Goal: Task Accomplishment & Management: Use online tool/utility

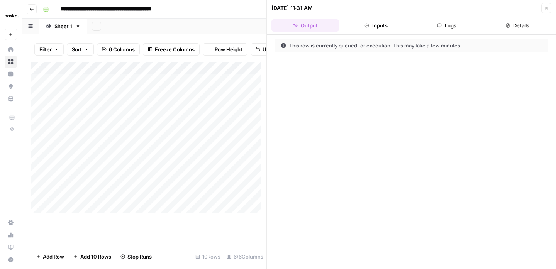
click at [549, 9] on button "Close" at bounding box center [547, 8] width 10 height 10
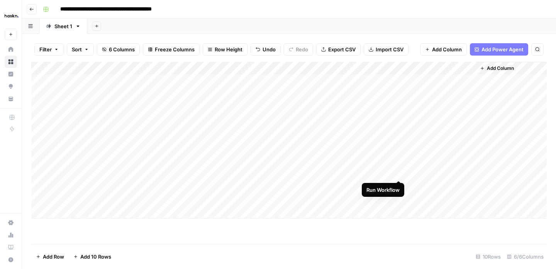
click at [398, 172] on div "Add Column" at bounding box center [289, 140] width 516 height 157
click at [388, 173] on div "Add Column" at bounding box center [289, 140] width 516 height 157
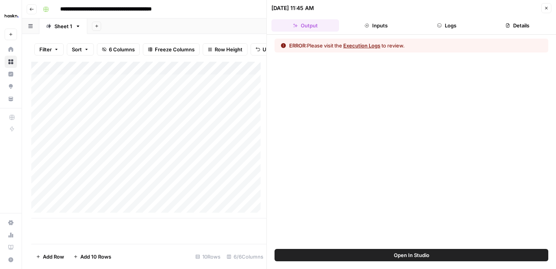
click at [462, 24] on button "Logs" at bounding box center [447, 25] width 68 height 12
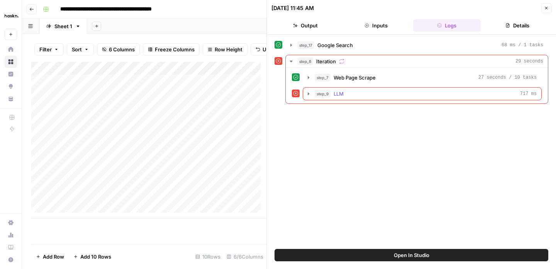
click at [312, 95] on button "step_9 LLM 717 ms" at bounding box center [422, 94] width 238 height 12
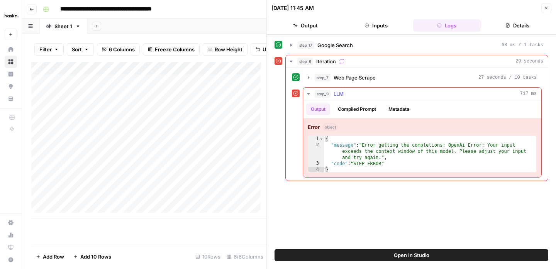
type textarea "**********"
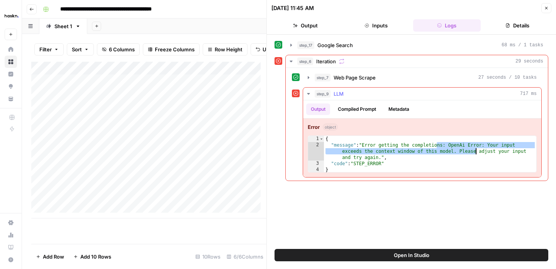
drag, startPoint x: 437, startPoint y: 146, endPoint x: 475, endPoint y: 153, distance: 39.1
click at [475, 153] on div "{ "message" : "Error getting the completions: OpenAi Error: Your input exceeds …" at bounding box center [430, 160] width 213 height 49
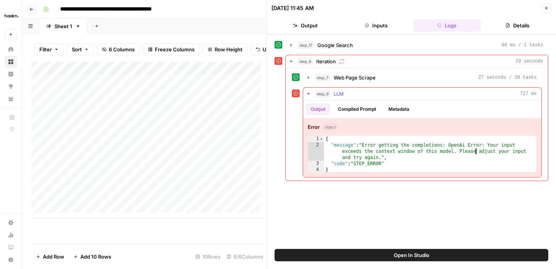
drag, startPoint x: 370, startPoint y: 111, endPoint x: 386, endPoint y: 117, distance: 16.5
click at [370, 111] on button "Compiled Prompt" at bounding box center [357, 110] width 48 height 12
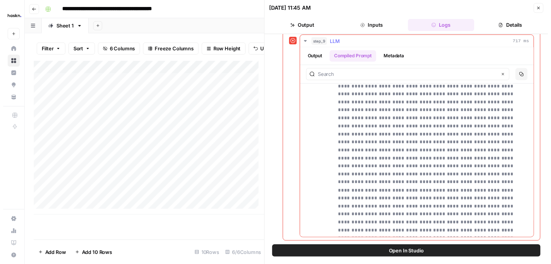
scroll to position [5750, 0]
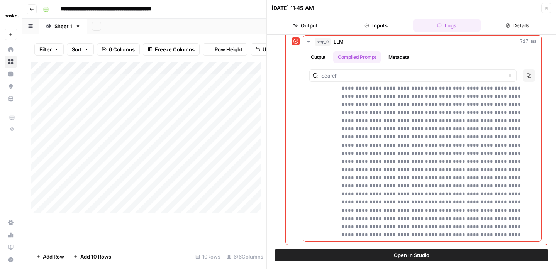
click at [545, 12] on button "Close" at bounding box center [547, 8] width 10 height 10
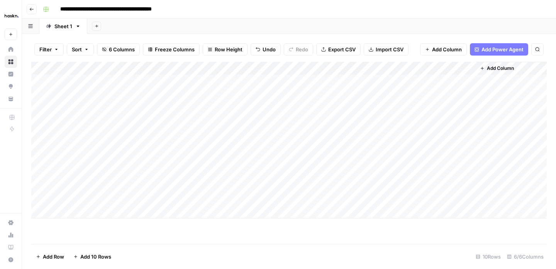
click at [307, 175] on div "Add Column" at bounding box center [289, 140] width 516 height 157
click at [250, 175] on div "Add Column" at bounding box center [289, 140] width 516 height 157
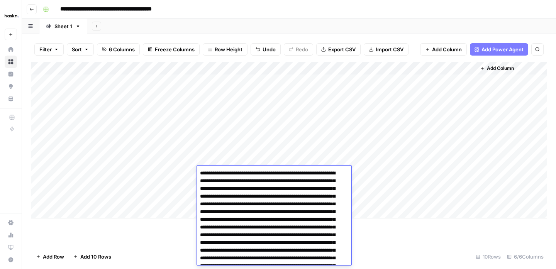
click at [255, 162] on div "Add Column" at bounding box center [289, 140] width 516 height 157
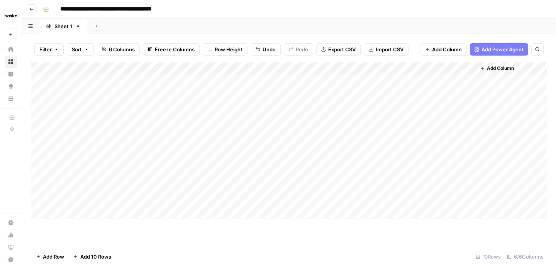
click at [255, 162] on div "Add Column" at bounding box center [289, 140] width 516 height 157
click at [260, 126] on div "Add Column" at bounding box center [289, 140] width 516 height 157
click at [251, 128] on div "Add Column" at bounding box center [289, 140] width 516 height 157
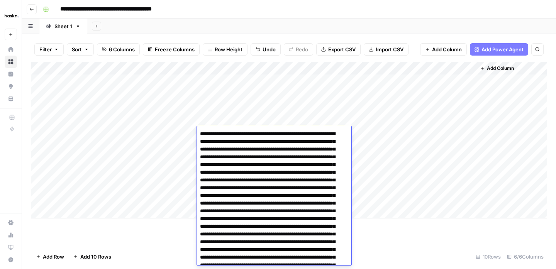
click at [266, 106] on div "Add Column" at bounding box center [289, 140] width 516 height 157
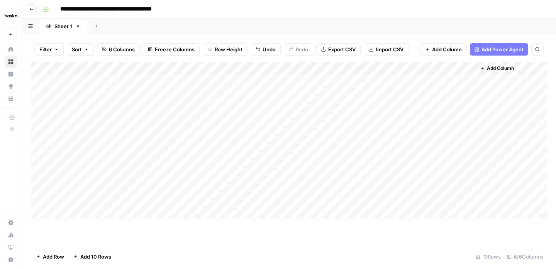
click at [253, 173] on div "Add Column" at bounding box center [289, 140] width 516 height 157
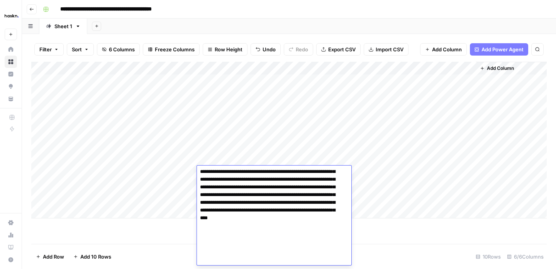
scroll to position [595, 0]
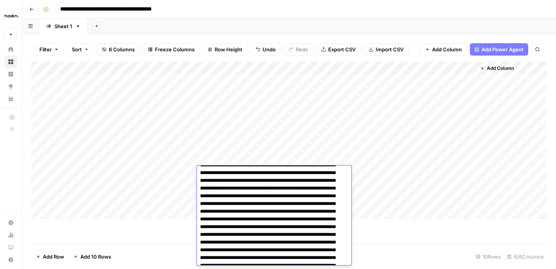
drag, startPoint x: 340, startPoint y: 260, endPoint x: 294, endPoint y: 189, distance: 85.1
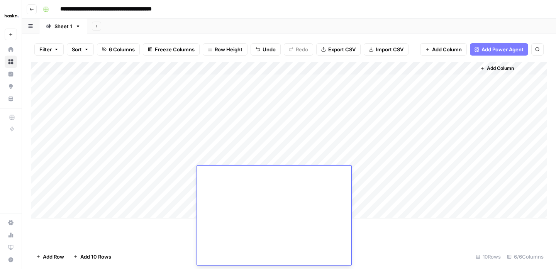
scroll to position [524, 0]
type textarea "**********"
drag, startPoint x: 297, startPoint y: 259, endPoint x: 310, endPoint y: 257, distance: 12.9
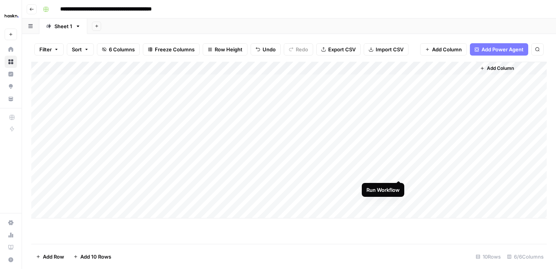
click at [397, 173] on div "Add Column" at bounding box center [289, 140] width 516 height 157
click at [371, 172] on div "Add Column" at bounding box center [289, 140] width 516 height 157
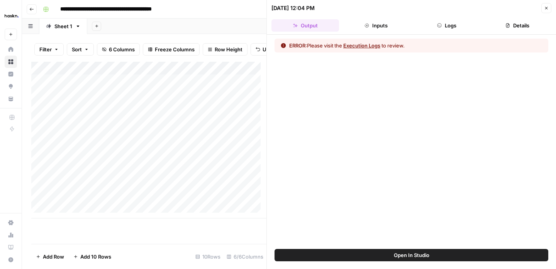
click at [394, 31] on button "Inputs" at bounding box center [376, 25] width 68 height 12
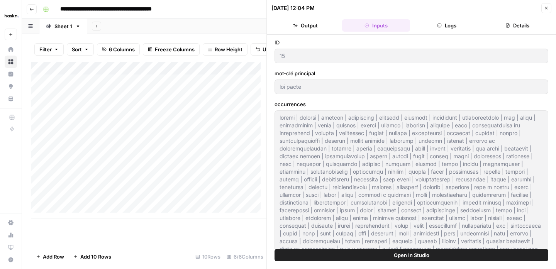
click at [452, 29] on button "Logs" at bounding box center [447, 25] width 68 height 12
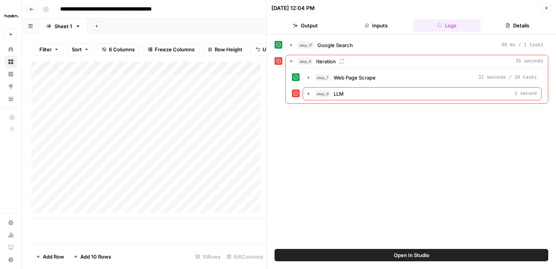
click at [388, 31] on header "[DATE] 12:04 PM Close Output Inputs Logs Details" at bounding box center [411, 17] width 289 height 35
click at [388, 29] on button "Inputs" at bounding box center [376, 25] width 68 height 12
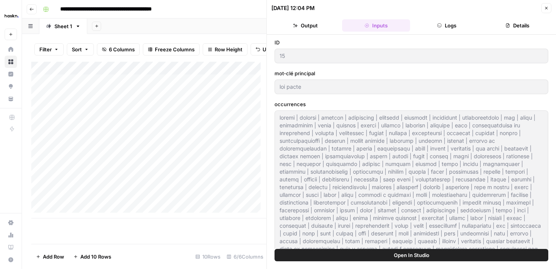
click at [439, 29] on button "Logs" at bounding box center [447, 25] width 68 height 12
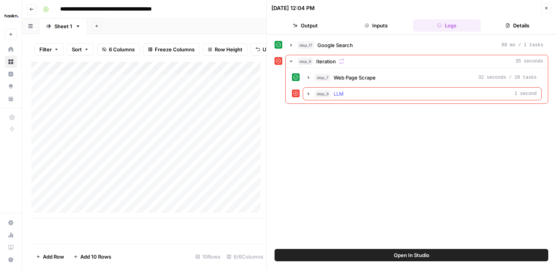
click at [306, 93] on icon "button" at bounding box center [309, 94] width 6 height 6
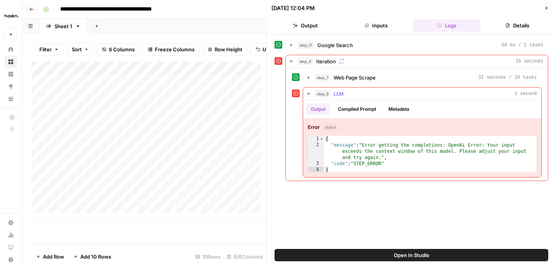
type textarea "**********"
drag, startPoint x: 403, startPoint y: 152, endPoint x: 425, endPoint y: 153, distance: 21.7
click at [425, 153] on div "{ "message" : "Error getting the completions: OpenAi Error: Your input exceeds …" at bounding box center [430, 160] width 213 height 49
click at [544, 11] on button "Close" at bounding box center [547, 8] width 10 height 10
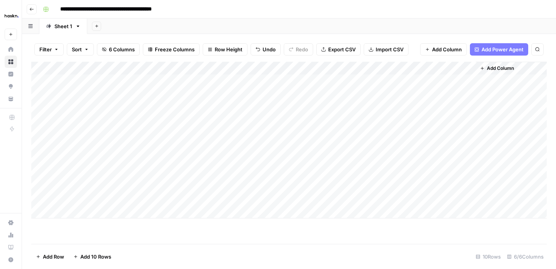
click at [29, 9] on button "Go back" at bounding box center [32, 9] width 10 height 10
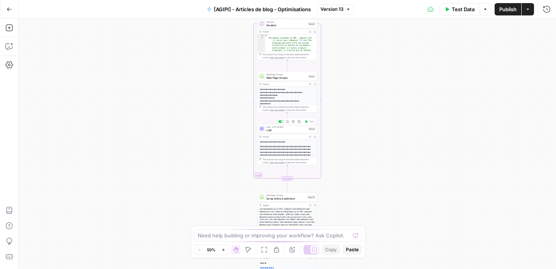
click at [287, 129] on span "LLM" at bounding box center [287, 130] width 40 height 4
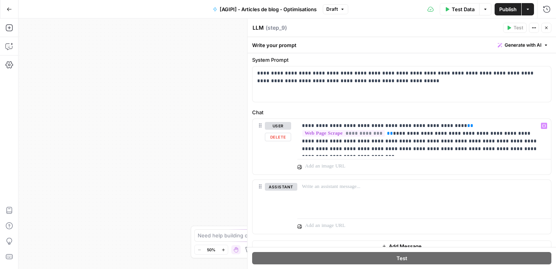
scroll to position [22, 0]
click at [401, 142] on p "**********" at bounding box center [421, 137] width 239 height 31
click at [423, 133] on p "**********" at bounding box center [421, 137] width 239 height 31
click at [398, 134] on p "**********" at bounding box center [421, 137] width 239 height 31
click at [544, 26] on button "Close" at bounding box center [547, 28] width 10 height 10
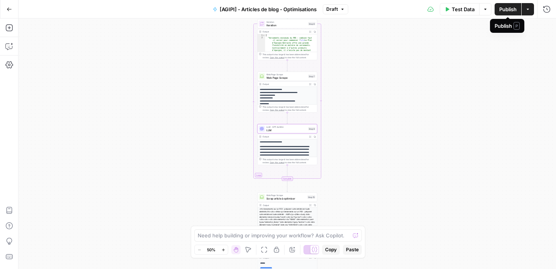
click at [500, 10] on span "Publish" at bounding box center [508, 9] width 17 height 8
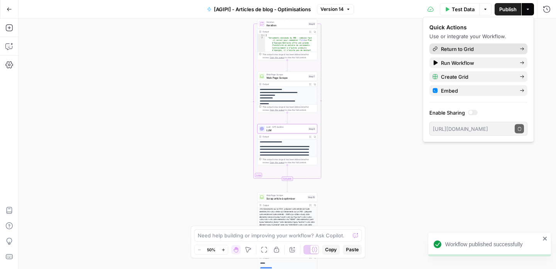
click at [479, 52] on span "Return to Grid" at bounding box center [477, 49] width 73 height 8
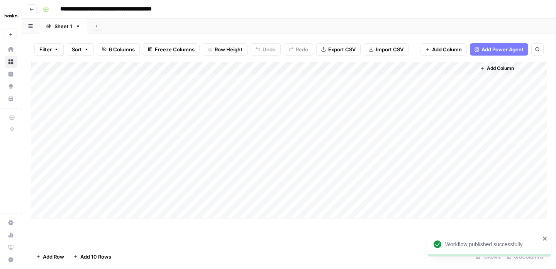
click at [294, 176] on div "Add Column" at bounding box center [289, 140] width 516 height 157
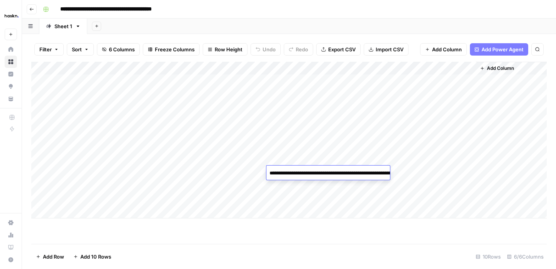
click at [301, 175] on textarea "**********" at bounding box center [344, 177] width 155 height 19
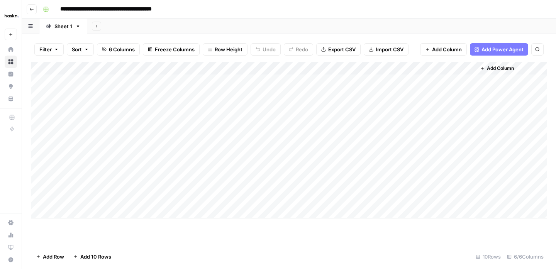
click at [248, 173] on div "Add Column" at bounding box center [289, 140] width 516 height 157
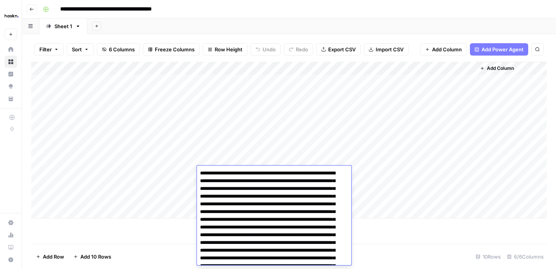
scroll to position [524, 0]
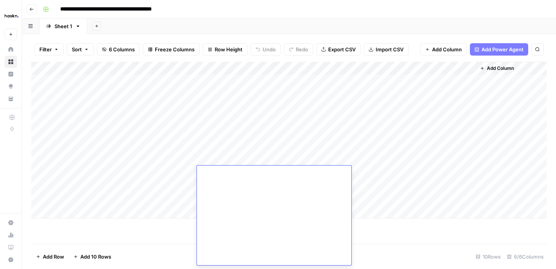
drag, startPoint x: 298, startPoint y: 261, endPoint x: 193, endPoint y: 221, distance: 112.4
click at [193, 221] on body "**********" at bounding box center [278, 134] width 556 height 269
type textarea "**********"
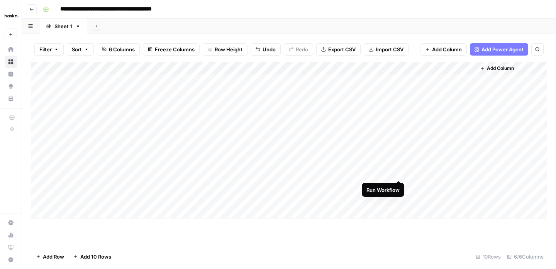
click at [398, 172] on div "Add Column" at bounding box center [289, 140] width 516 height 157
click at [387, 173] on div "Add Column" at bounding box center [289, 140] width 516 height 157
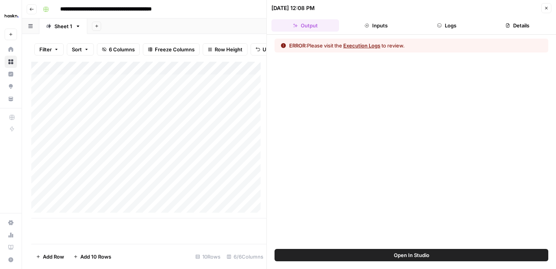
click at [451, 23] on button "Logs" at bounding box center [447, 25] width 68 height 12
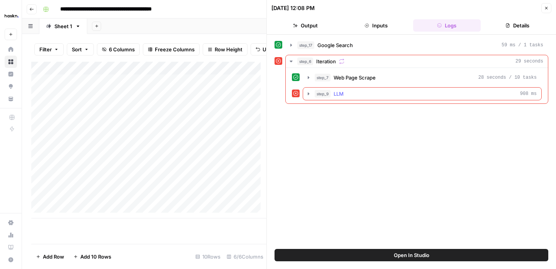
click at [308, 94] on icon "button" at bounding box center [309, 94] width 6 height 6
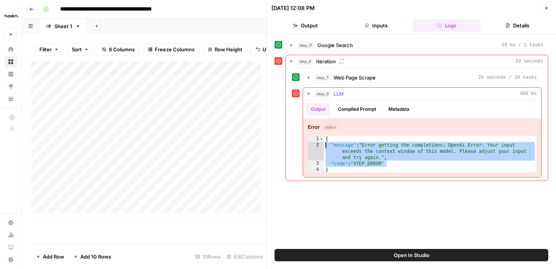
drag, startPoint x: 396, startPoint y: 163, endPoint x: 326, endPoint y: 142, distance: 73.5
click at [326, 142] on div "{ "message" : "Error getting the completions: OpenAi Error: Your input exceeds …" at bounding box center [430, 160] width 213 height 49
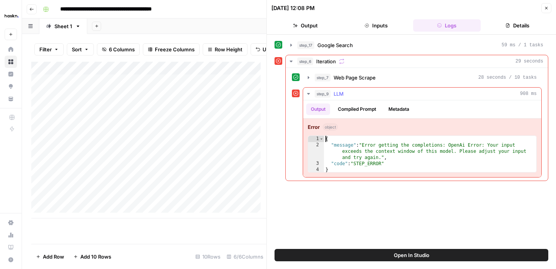
click at [326, 141] on div "{ "message" : "Error getting the completions: OpenAi Error: Your input exceeds …" at bounding box center [430, 160] width 213 height 49
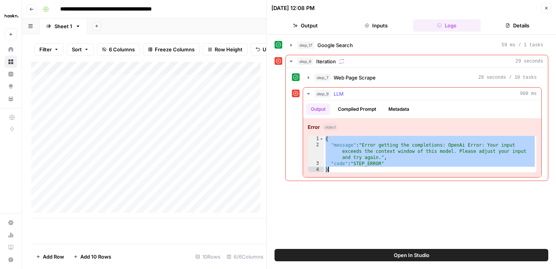
drag, startPoint x: 327, startPoint y: 141, endPoint x: 351, endPoint y: 171, distance: 38.5
click at [351, 171] on div "{ "message" : "Error getting the completions: OpenAi Error: Your input exceeds …" at bounding box center [430, 160] width 213 height 49
type textarea "**********"
click at [350, 107] on button "Compiled Prompt" at bounding box center [357, 110] width 48 height 12
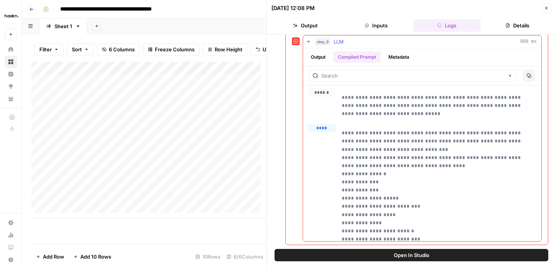
drag, startPoint x: 475, startPoint y: 132, endPoint x: 502, endPoint y: 148, distance: 30.8
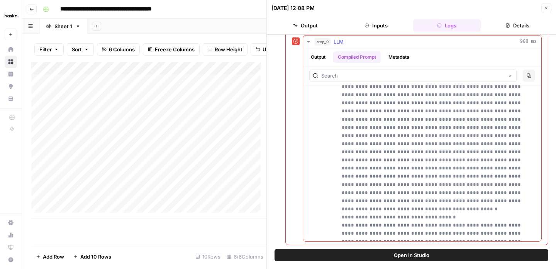
scroll to position [86157, 0]
click at [543, 10] on button "Close" at bounding box center [547, 8] width 10 height 10
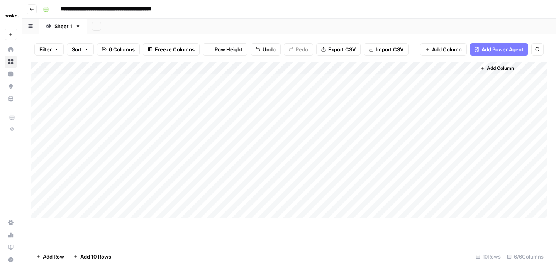
click at [36, 6] on button "Go back" at bounding box center [32, 9] width 10 height 10
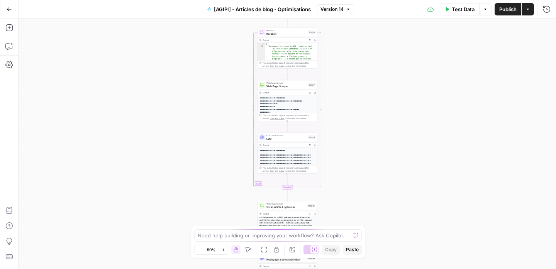
click at [270, 137] on span "LLM" at bounding box center [287, 139] width 40 height 4
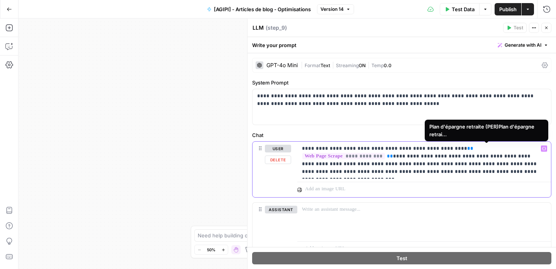
click at [385, 153] on span "**********" at bounding box center [344, 156] width 83 height 7
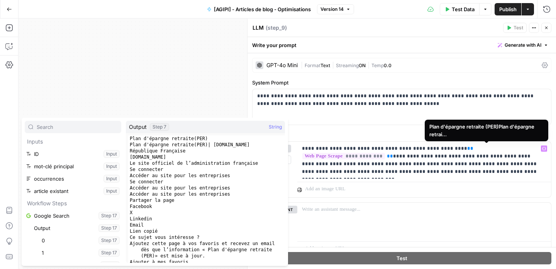
scroll to position [153, 0]
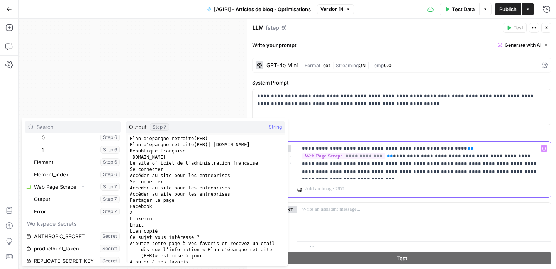
click at [389, 160] on p "**********" at bounding box center [421, 160] width 239 height 31
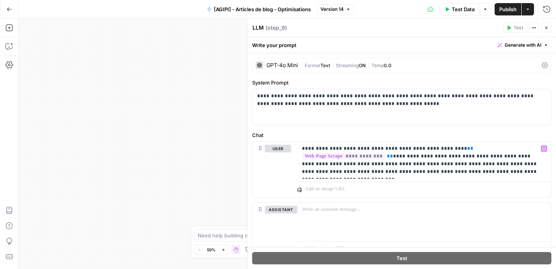
click at [542, 28] on button "Close" at bounding box center [547, 28] width 10 height 10
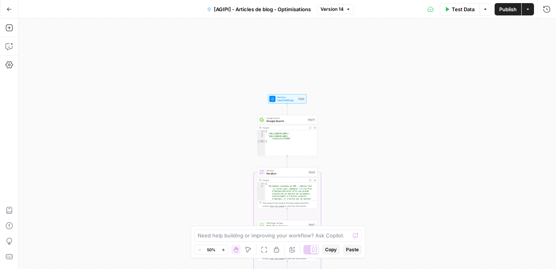
click at [283, 99] on span "Input Settings" at bounding box center [286, 101] width 19 height 4
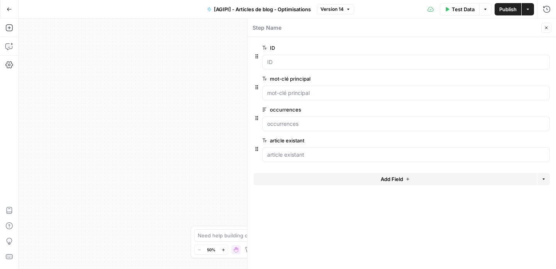
click at [544, 26] on icon "button" at bounding box center [546, 28] width 5 height 5
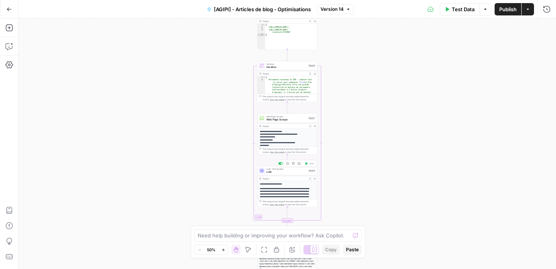
click at [292, 174] on span "LLM" at bounding box center [287, 172] width 40 height 4
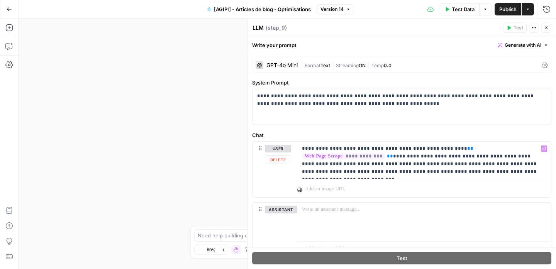
scroll to position [33, 0]
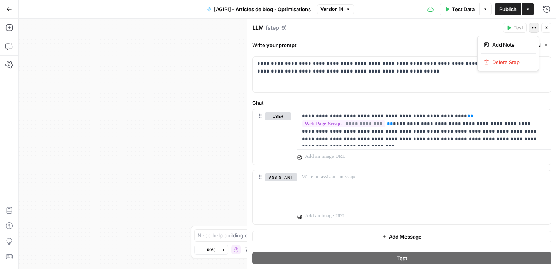
click at [532, 28] on icon "button" at bounding box center [534, 28] width 5 height 5
click at [549, 29] on button "Close" at bounding box center [547, 28] width 10 height 10
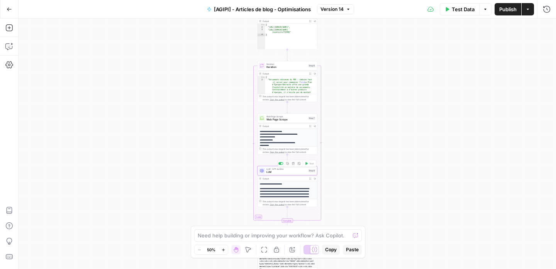
click at [286, 172] on span "LLM" at bounding box center [287, 172] width 40 height 4
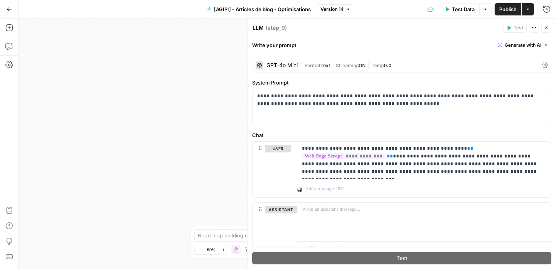
click at [383, 68] on div "| Format Text | Streaming ON | Temp 0.0" at bounding box center [420, 65] width 238 height 7
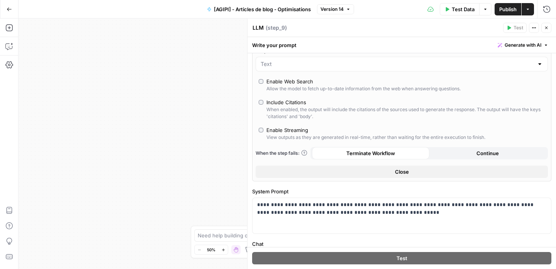
scroll to position [118, 0]
click at [479, 156] on span "Continue" at bounding box center [488, 153] width 22 height 8
click at [513, 13] on span "Publish" at bounding box center [508, 9] width 17 height 8
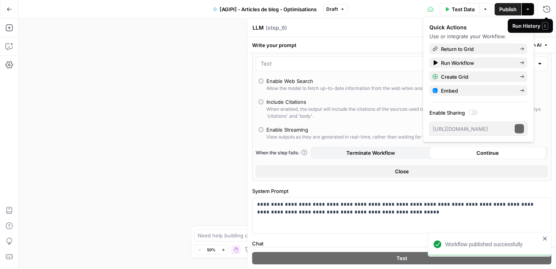
click at [405, 24] on div "LLM LLM ( step_9 )" at bounding box center [376, 28] width 249 height 9
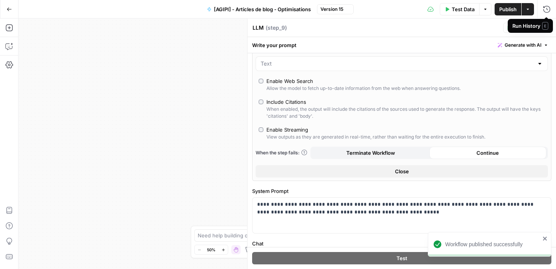
click at [96, 97] on div "Workflow Input Settings Inputs Google Search Google Search Step 17 Output Expan…" at bounding box center [288, 144] width 538 height 251
click at [547, 28] on icon "button" at bounding box center [547, 28] width 3 height 3
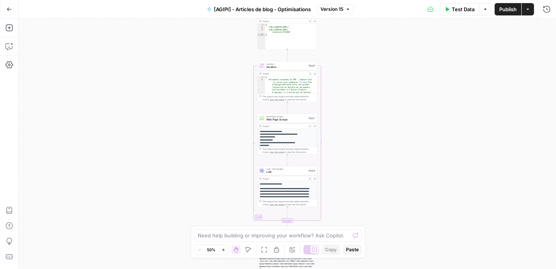
click at [512, 10] on span "Publish" at bounding box center [508, 9] width 17 height 8
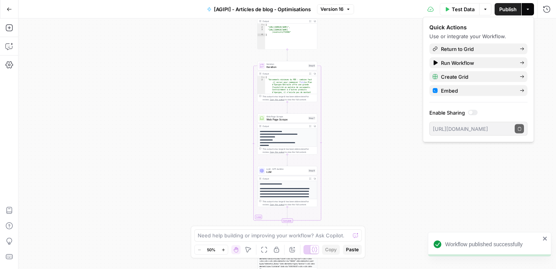
click at [528, 9] on icon "button" at bounding box center [528, 9] width 2 height 1
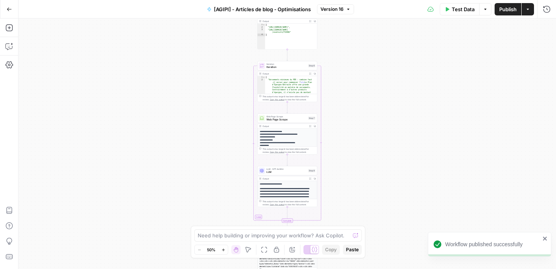
click at [530, 11] on button "Actions" at bounding box center [528, 9] width 12 height 12
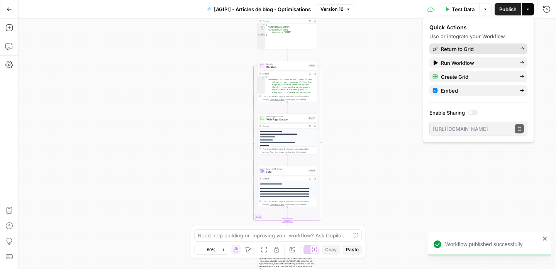
click at [493, 49] on span "Return to Grid" at bounding box center [477, 49] width 73 height 8
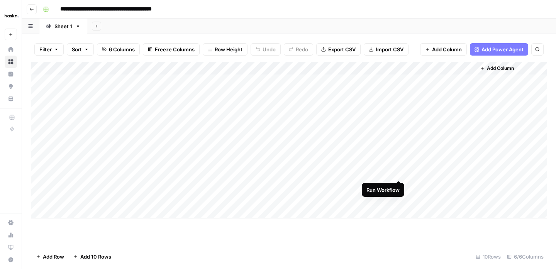
click at [399, 172] on div "Add Column" at bounding box center [289, 140] width 516 height 157
click at [466, 185] on div "Add Column" at bounding box center [289, 140] width 516 height 157
click at [469, 173] on div "Add Column" at bounding box center [289, 140] width 516 height 157
